Goal: Information Seeking & Learning: Find specific page/section

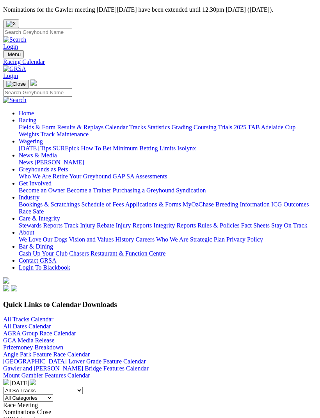
click at [82, 138] on link "Track Maintenance" at bounding box center [65, 134] width 48 height 7
click at [19, 51] on span "Menu" at bounding box center [14, 54] width 13 height 6
click at [55, 124] on link "Fields & Form" at bounding box center [37, 127] width 37 height 7
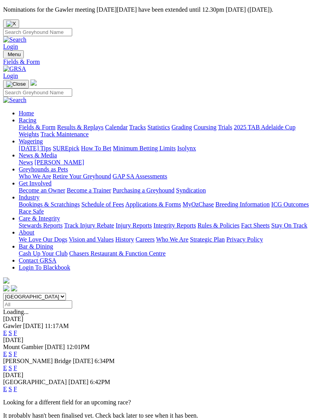
click at [17, 386] on link "F" at bounding box center [16, 389] width 4 height 7
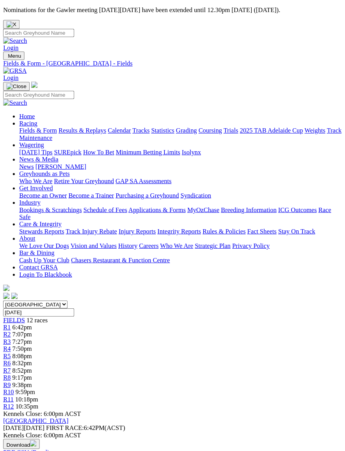
scroll to position [1, 0]
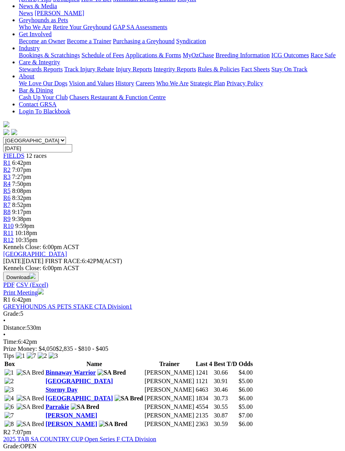
scroll to position [201, 2]
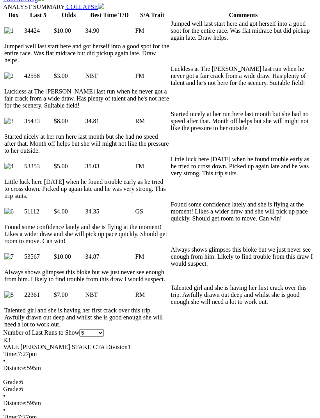
scroll to position [436, 0]
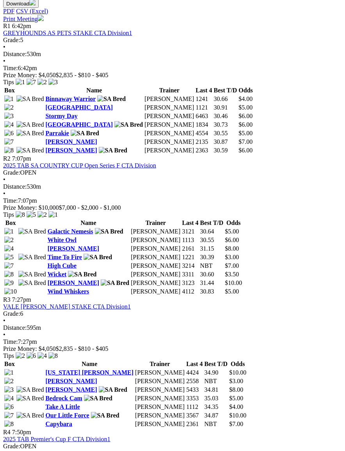
scroll to position [424, 3]
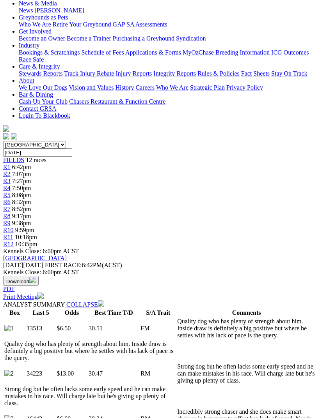
scroll to position [154, 0]
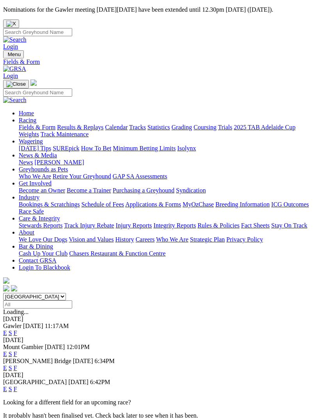
scroll to position [350, 0]
